Goal: Task Accomplishment & Management: Manage account settings

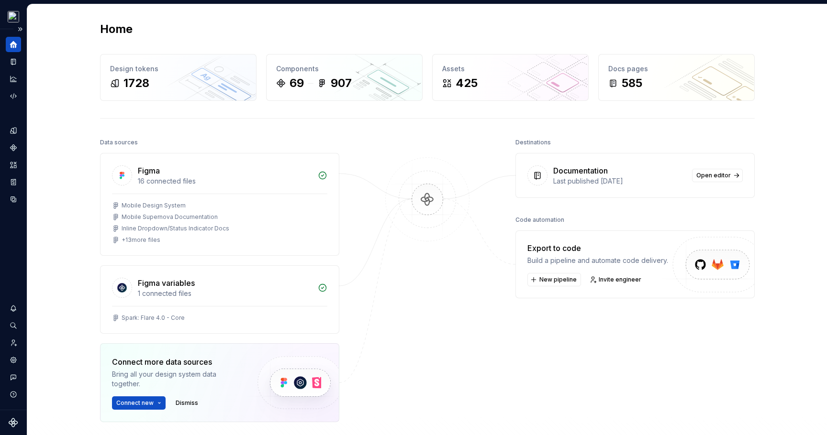
click at [16, 44] on icon "Home" at bounding box center [13, 44] width 7 height 7
click at [19, 31] on button "Expand sidebar" at bounding box center [19, 28] width 13 height 13
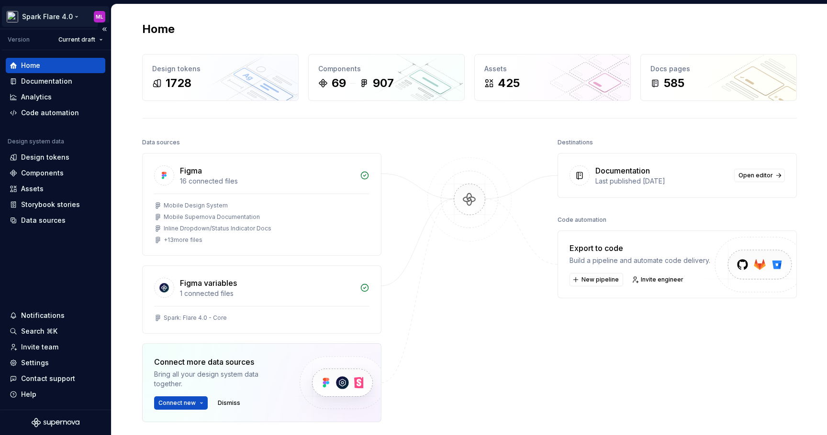
click at [97, 20] on html "Spark Flare 4.0 ML Version Current draft Home Documentation Analytics Code auto…" at bounding box center [413, 217] width 827 height 435
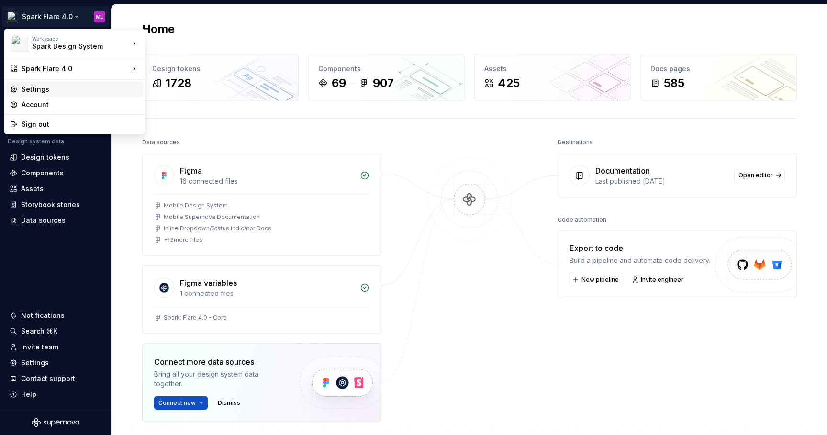
click at [104, 90] on div "Settings" at bounding box center [81, 90] width 118 height 10
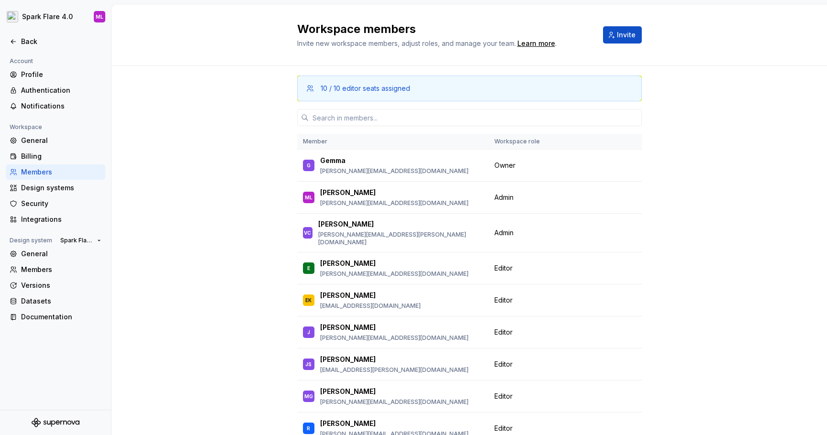
scroll to position [135, 0]
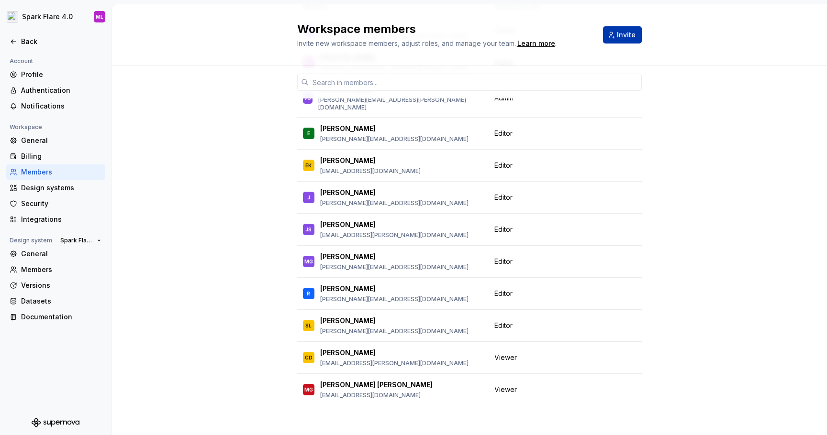
click at [624, 33] on span "Invite" at bounding box center [626, 35] width 19 height 10
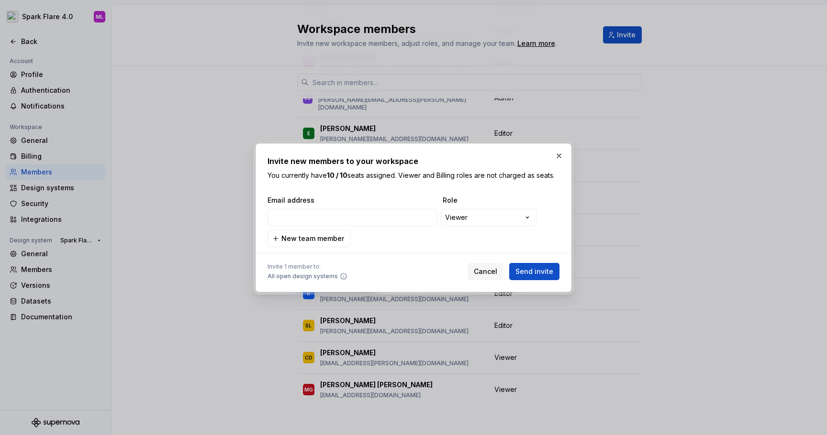
click at [349, 205] on span "Email address" at bounding box center [352, 201] width 171 height 10
click at [346, 221] on input "email" at bounding box center [351, 217] width 169 height 17
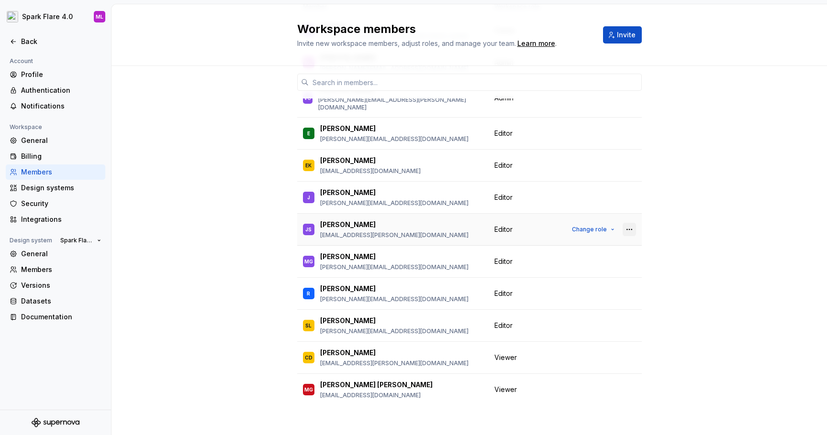
click at [626, 224] on button "button" at bounding box center [628, 229] width 13 height 13
click at [614, 42] on button "Invite" at bounding box center [622, 34] width 39 height 17
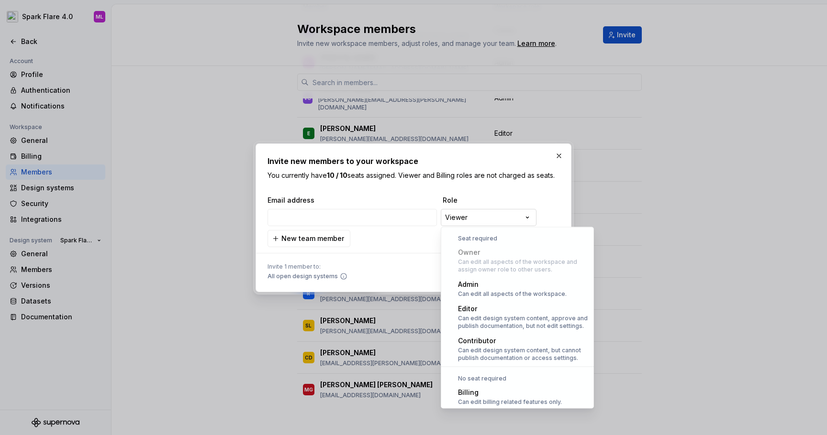
click at [479, 223] on div "**********" at bounding box center [413, 217] width 827 height 435
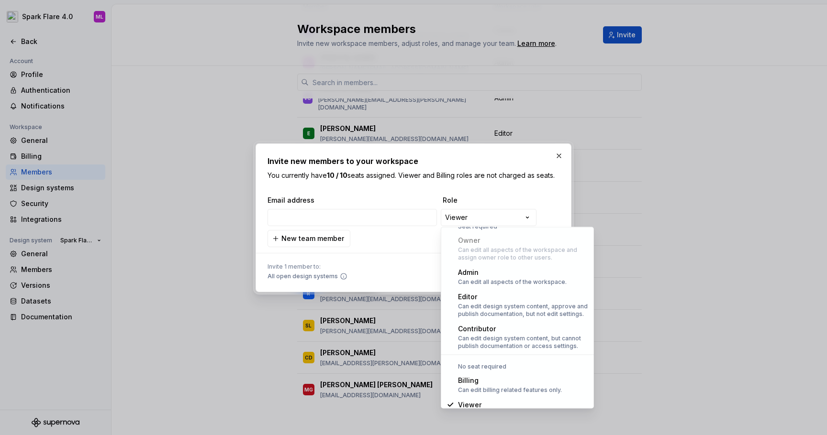
scroll to position [0, 0]
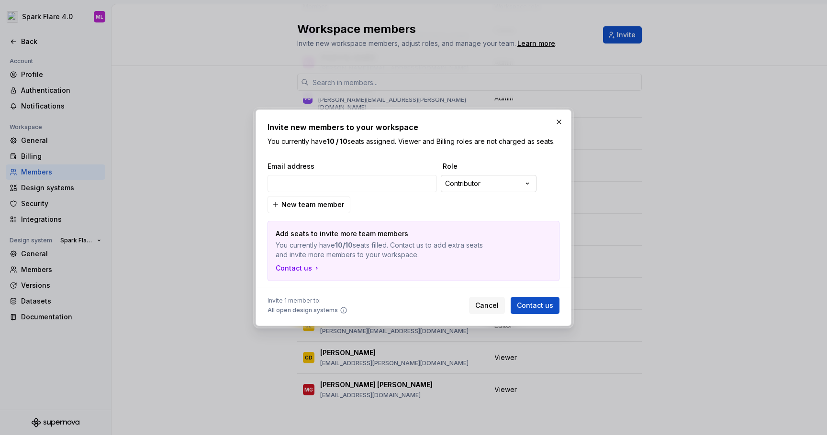
click at [478, 185] on div "**********" at bounding box center [413, 217] width 827 height 435
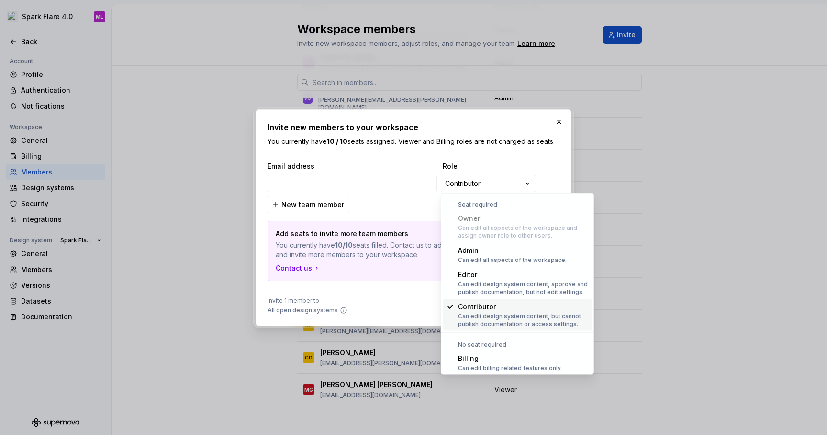
scroll to position [26, 0]
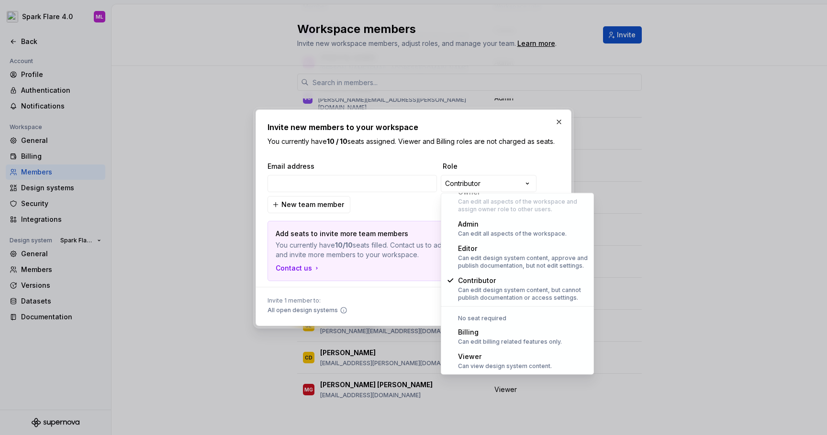
select select "******"
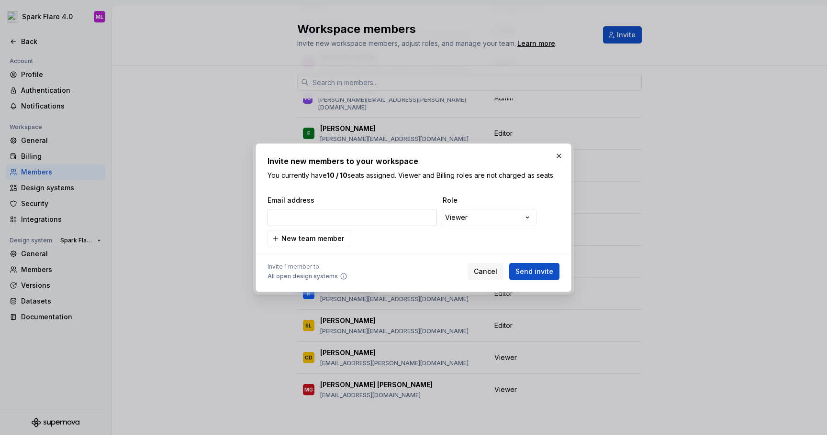
click at [357, 223] on input "email" at bounding box center [351, 217] width 169 height 17
paste input "[PERSON_NAME][EMAIL_ADDRESS][PERSON_NAME][DOMAIN_NAME]"
type input "[PERSON_NAME][EMAIL_ADDRESS][PERSON_NAME][DOMAIN_NAME]"
click at [529, 273] on span "Send invite" at bounding box center [534, 272] width 38 height 10
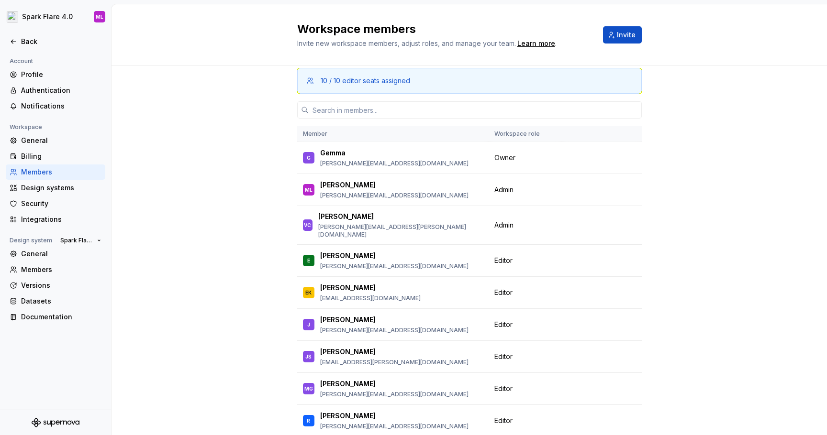
scroll to position [0, 0]
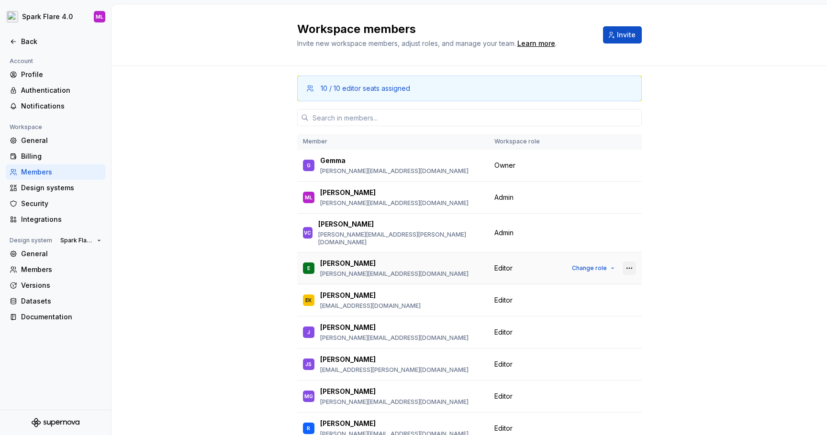
click at [631, 263] on button "button" at bounding box center [628, 268] width 13 height 13
click at [592, 265] on span "Change role" at bounding box center [589, 269] width 35 height 8
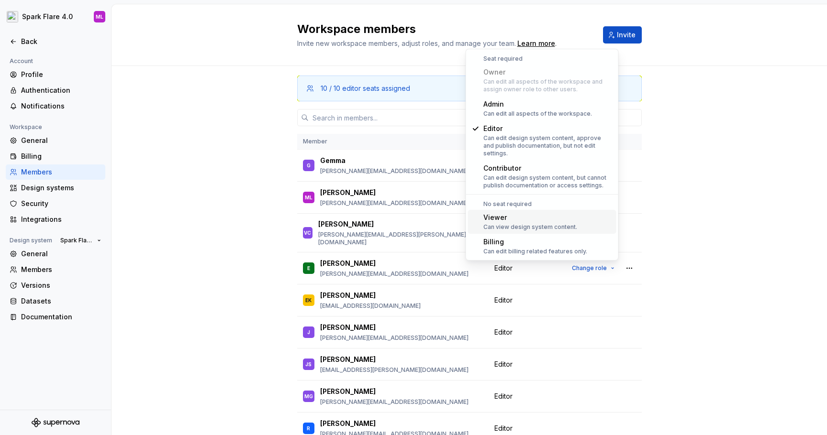
click at [513, 213] on div "Viewer" at bounding box center [530, 218] width 94 height 10
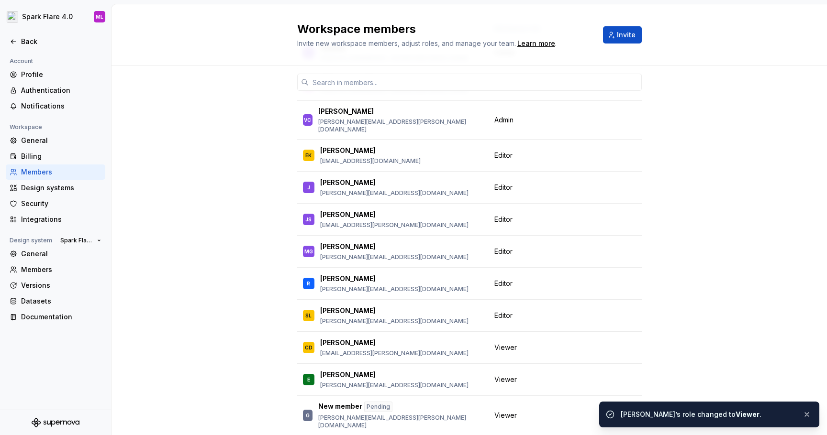
scroll to position [167, 0]
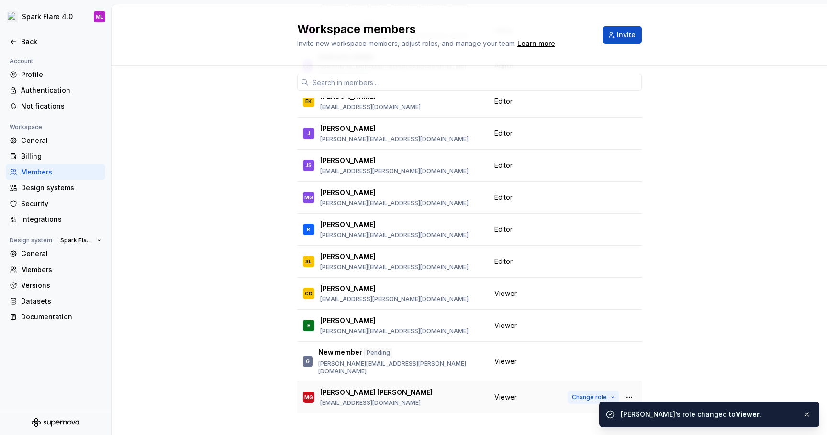
click at [589, 394] on span "Change role" at bounding box center [589, 398] width 35 height 8
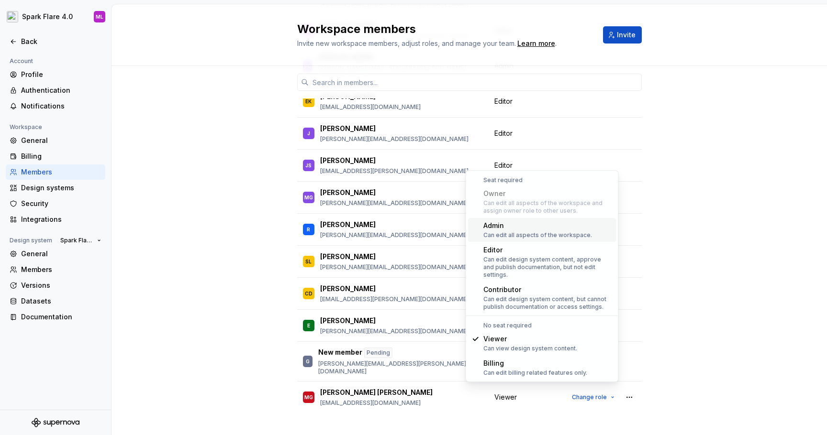
click at [524, 233] on div "Can edit all aspects of the workspace." at bounding box center [537, 236] width 109 height 8
